Goal: Task Accomplishment & Management: Use online tool/utility

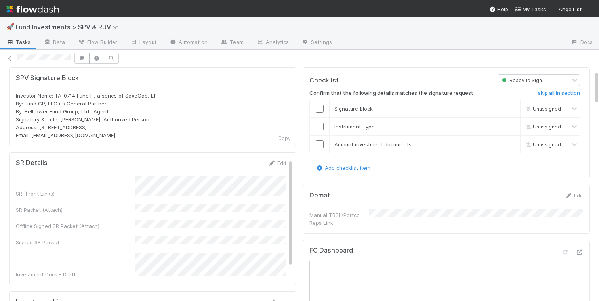
scroll to position [29, 0]
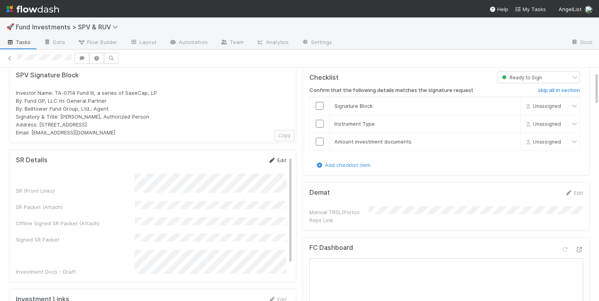
click at [283, 160] on link "Edit" at bounding box center [277, 160] width 19 height 6
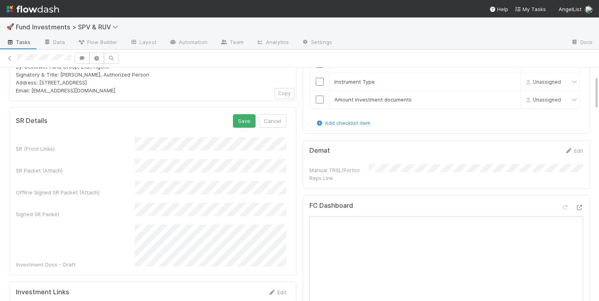
scroll to position [73, 0]
click at [241, 125] on button "Save" at bounding box center [244, 119] width 23 height 13
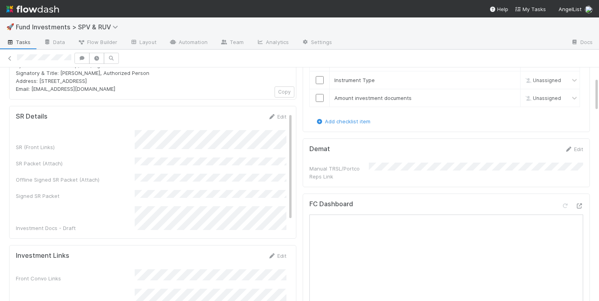
scroll to position [0, 0]
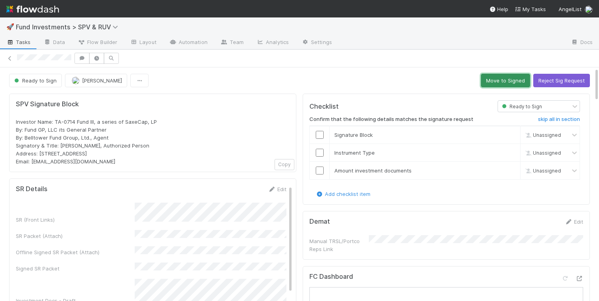
click at [488, 80] on button "Move to Signed" at bounding box center [505, 80] width 49 height 13
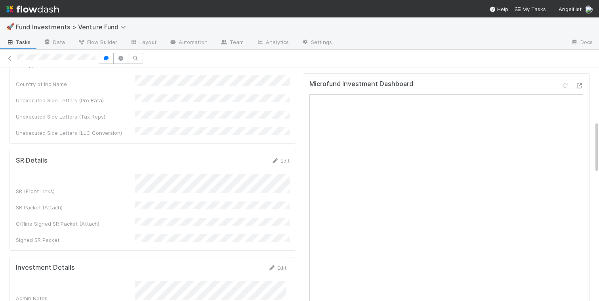
scroll to position [258, 0]
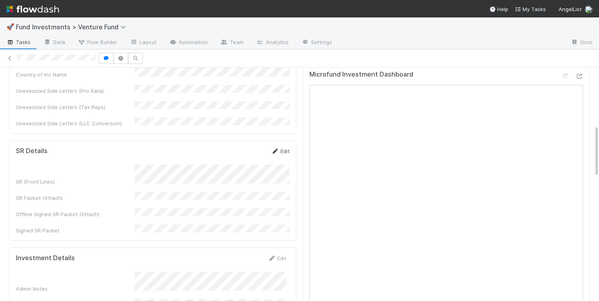
click at [286, 148] on link "Edit" at bounding box center [280, 151] width 19 height 6
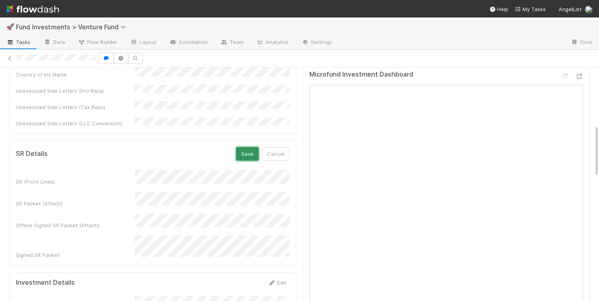
click at [246, 147] on button "Save" at bounding box center [247, 153] width 23 height 13
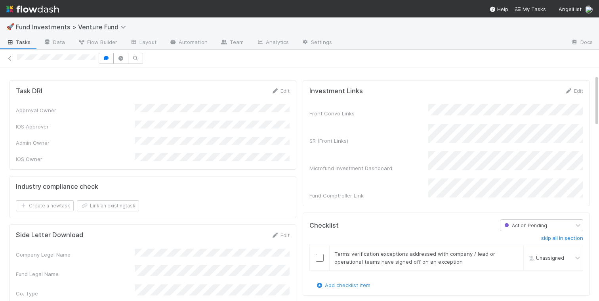
scroll to position [0, 0]
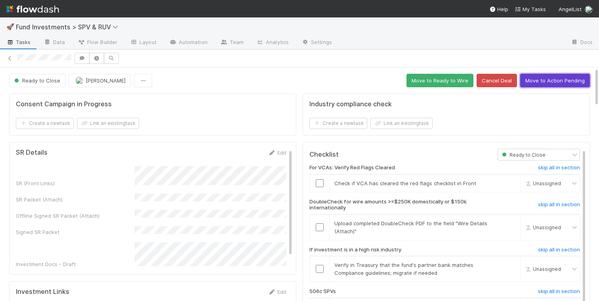
click at [535, 77] on button "Move to Action Pending" at bounding box center [555, 80] width 70 height 13
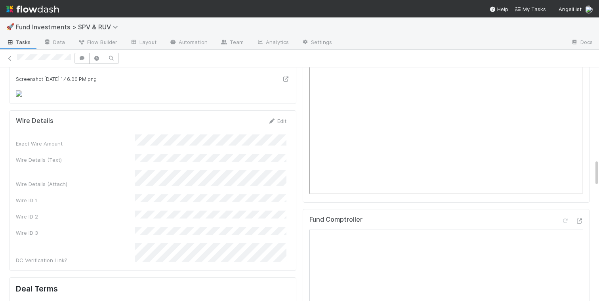
scroll to position [759, 0]
